Goal: Information Seeking & Learning: Learn about a topic

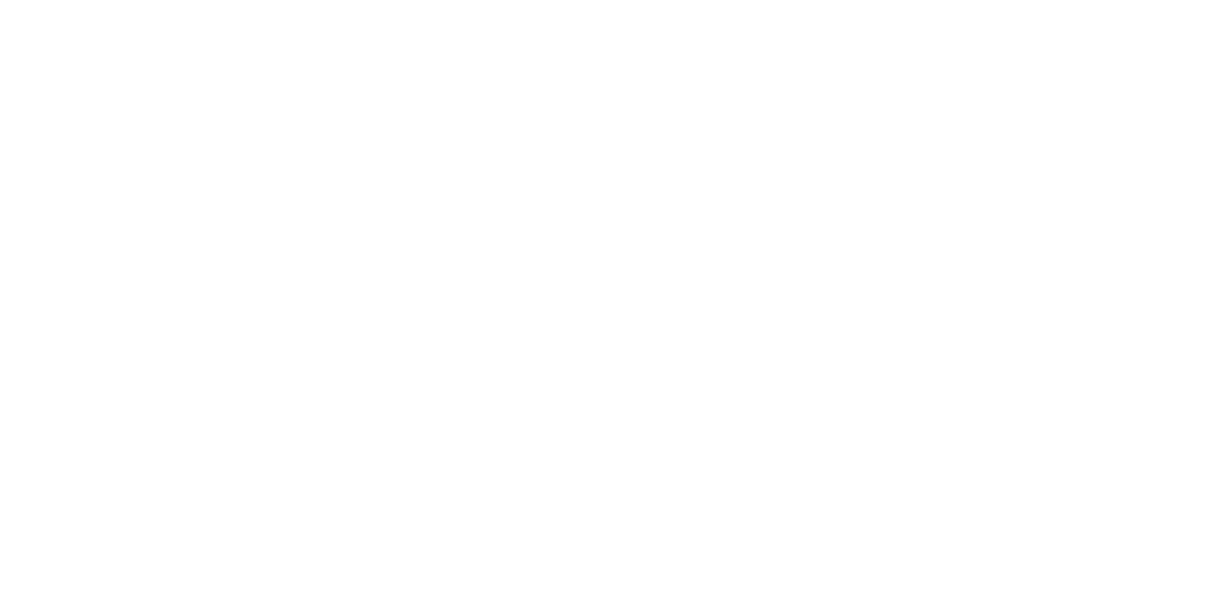
click at [834, 0] on html at bounding box center [609, 0] width 1218 height 0
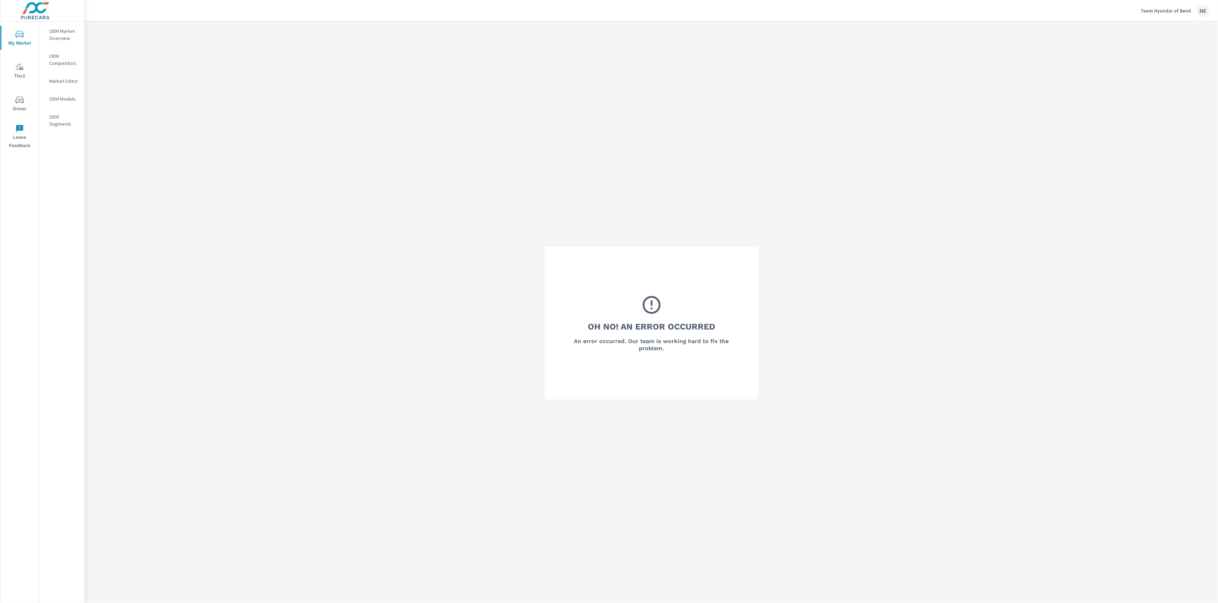
click at [65, 32] on p "OEM Market Overview" at bounding box center [64, 34] width 30 height 14
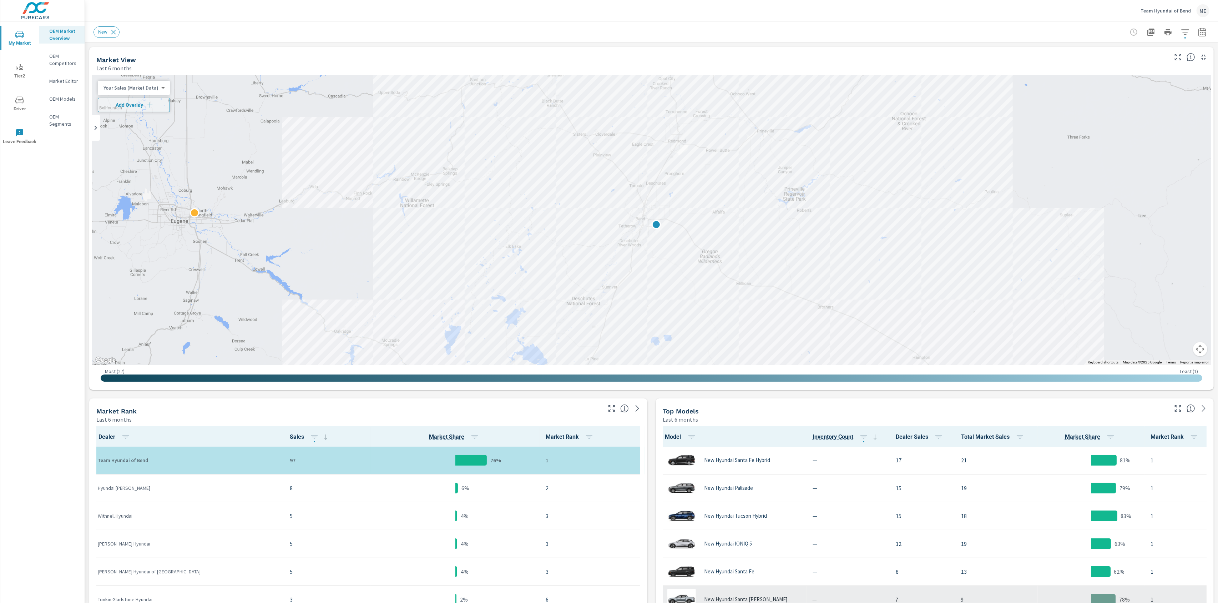
scroll to position [0, 0]
click at [1202, 34] on icon "button" at bounding box center [1202, 32] width 9 height 9
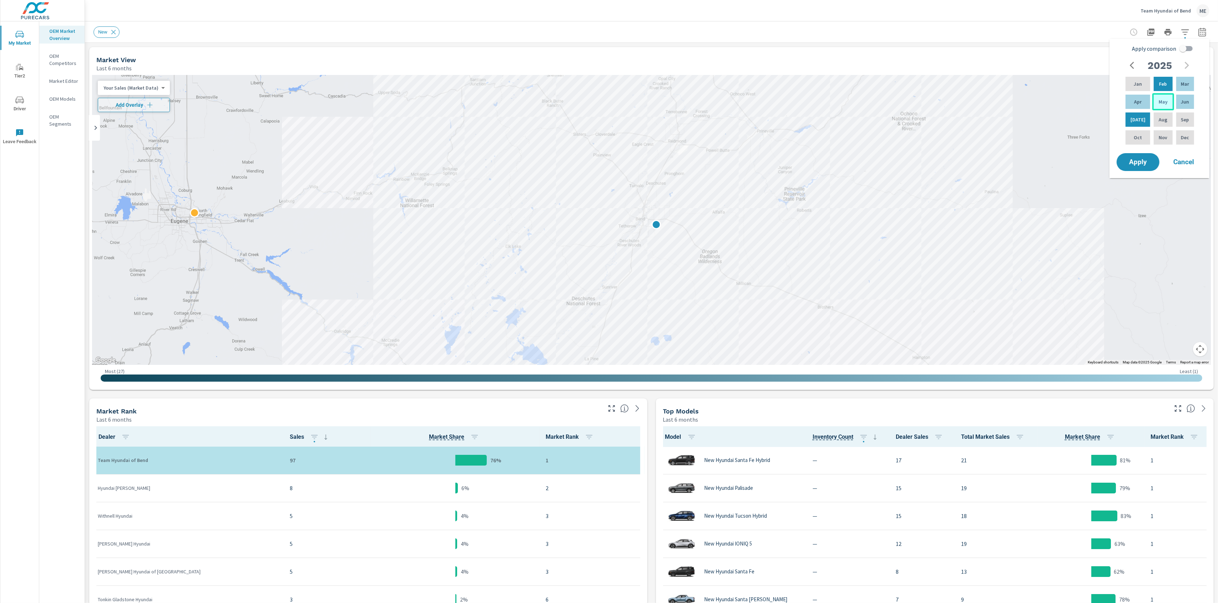
drag, startPoint x: 1132, startPoint y: 105, endPoint x: 1162, endPoint y: 104, distance: 30.4
click at [1133, 105] on div "Apr" at bounding box center [1137, 101] width 27 height 17
drag, startPoint x: 1182, startPoint y: 103, endPoint x: 1187, endPoint y: 73, distance: 30.2
click at [1182, 103] on p "Jun" at bounding box center [1185, 101] width 8 height 7
click at [1187, 49] on input "Apply comparison" at bounding box center [1183, 49] width 41 height 14
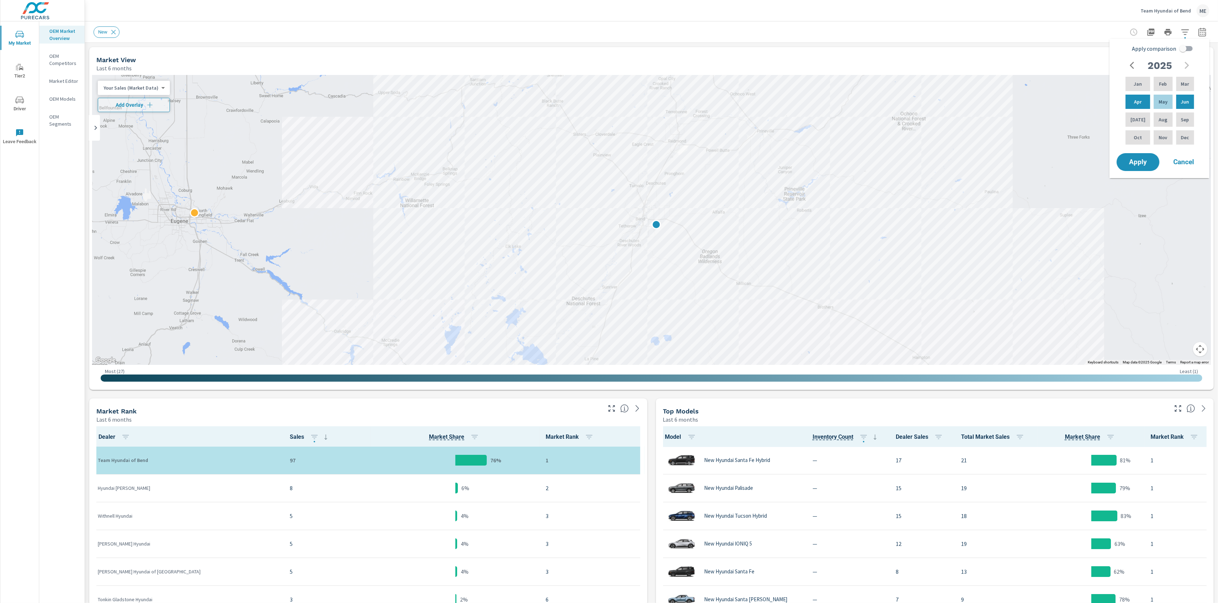
checkbox input "true"
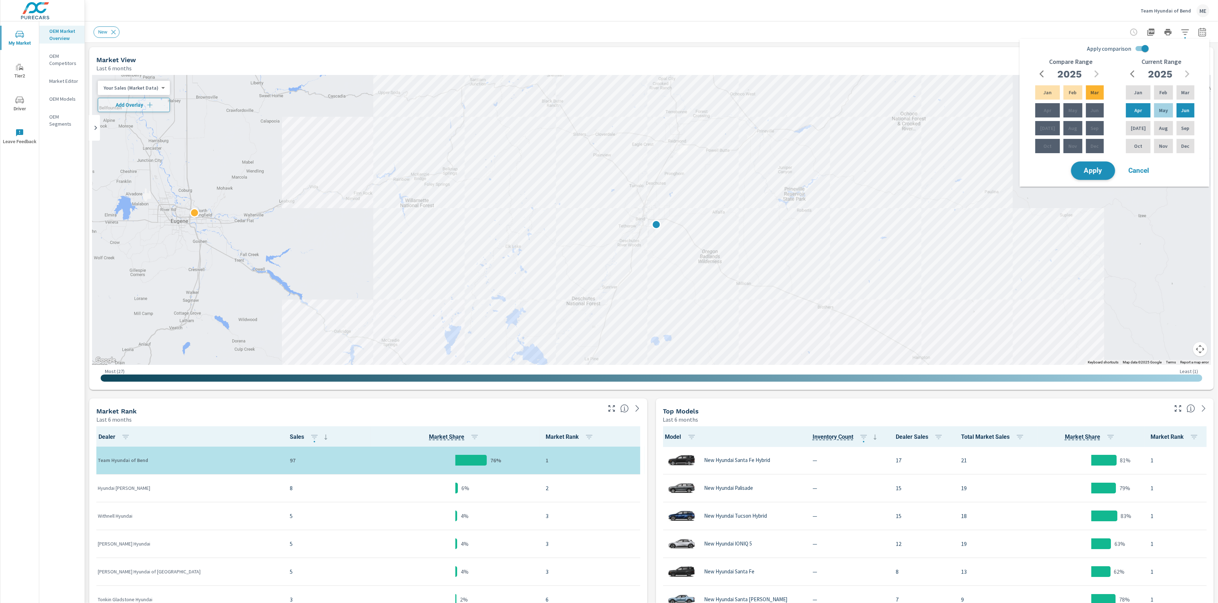
click at [1094, 167] on span "Apply" at bounding box center [1093, 170] width 29 height 7
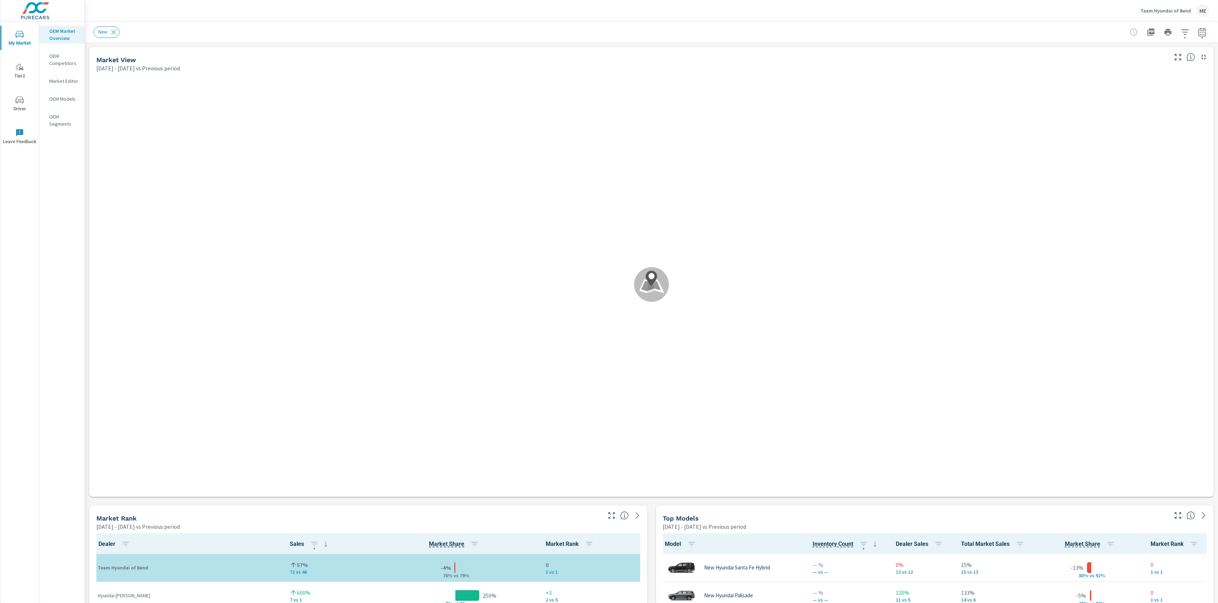
scroll to position [0, 0]
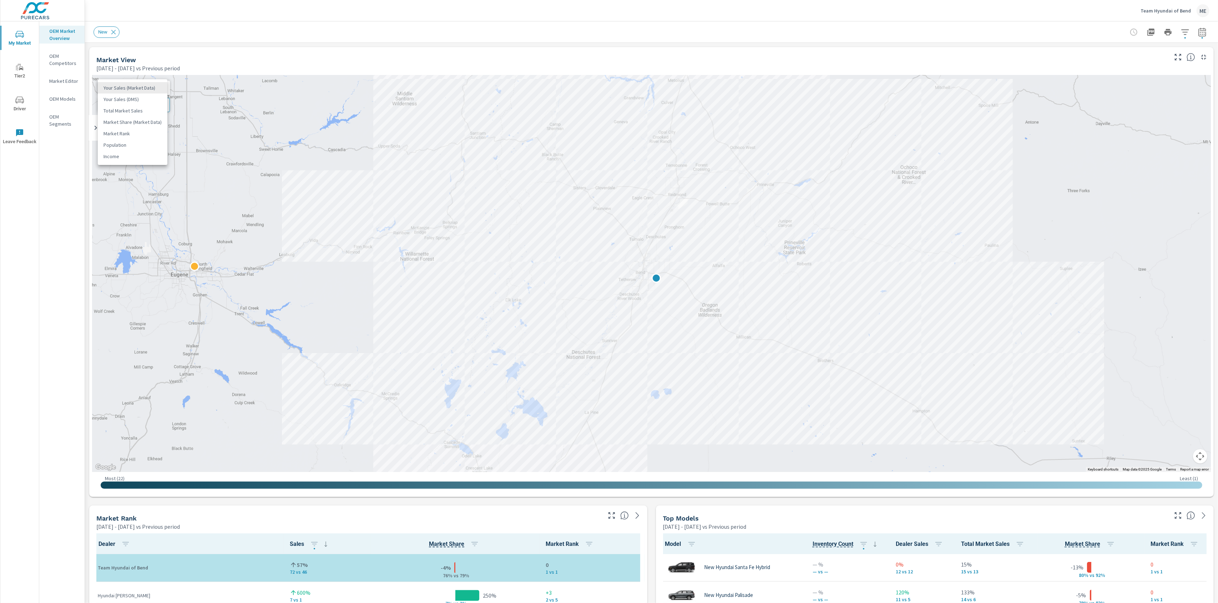
click at [139, 89] on body "My Market Tier2 Driver Leave Feedback OEM Market Overview OEM Competitors Marke…" at bounding box center [609, 301] width 1218 height 603
click at [131, 110] on li "Total Market Sales" at bounding box center [133, 110] width 70 height 11
click at [132, 108] on button "Add Overlay" at bounding box center [129, 105] width 63 height 14
click at [133, 84] on body "My Market Tier2 Driver Leave Feedback OEM Market Overview OEM Competitors Marke…" at bounding box center [609, 301] width 1218 height 603
click at [134, 67] on li "Your Sales (Market Data)" at bounding box center [133, 64] width 70 height 11
